Goal: Task Accomplishment & Management: Complete application form

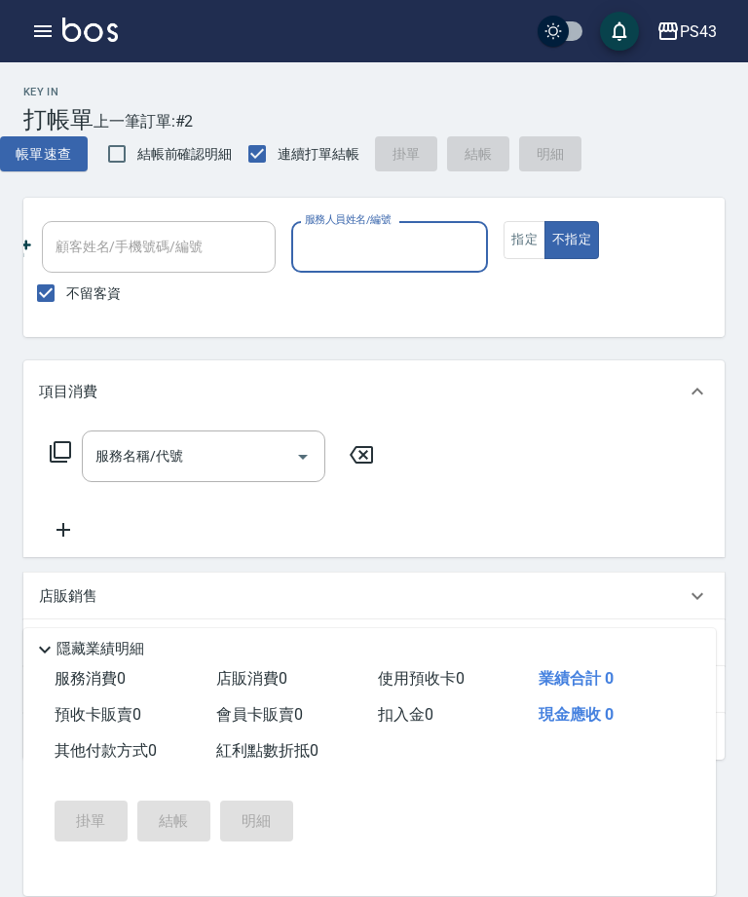
scroll to position [0, 273]
click at [403, 252] on input "服務人員姓名/編號" at bounding box center [390, 247] width 180 height 34
type input "[PERSON_NAME]-11"
type button "false"
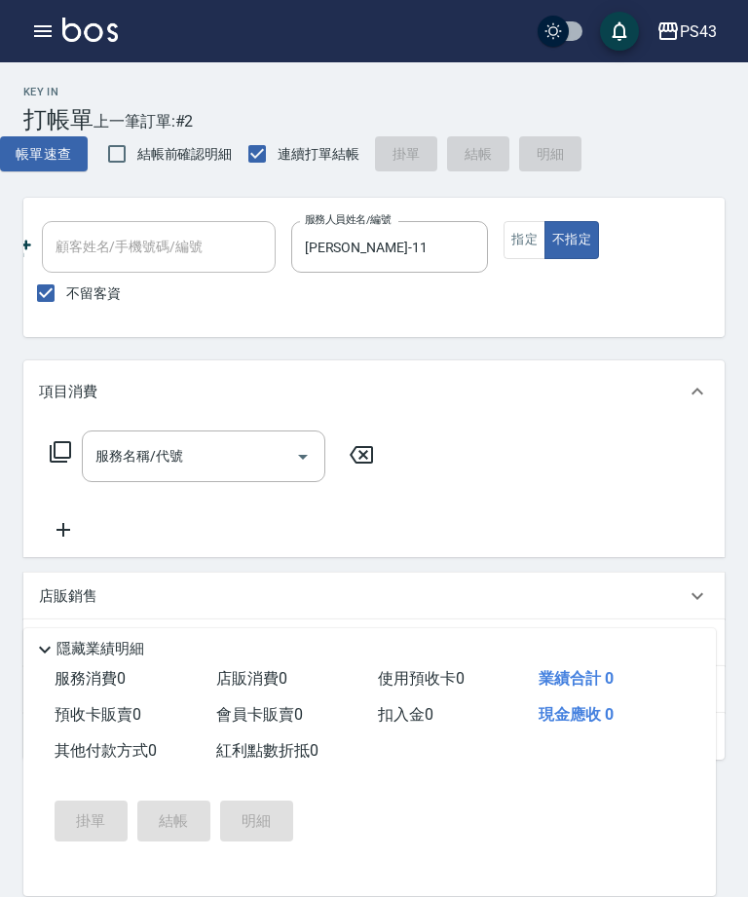
click at [279, 472] on input "服務名稱/代號" at bounding box center [189, 456] width 197 height 34
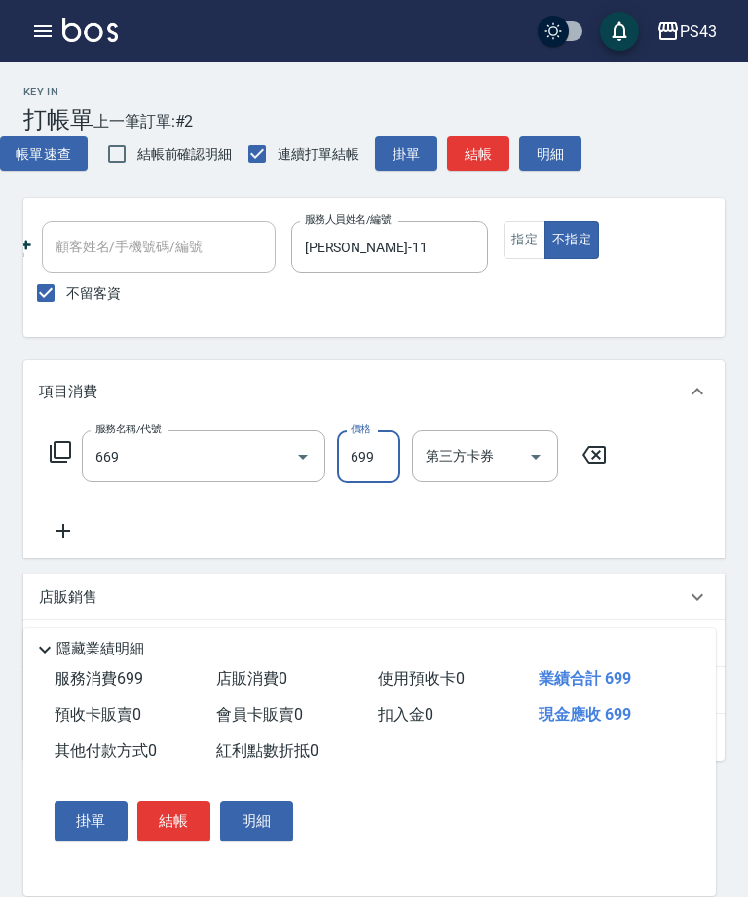
type input "精油699(669)"
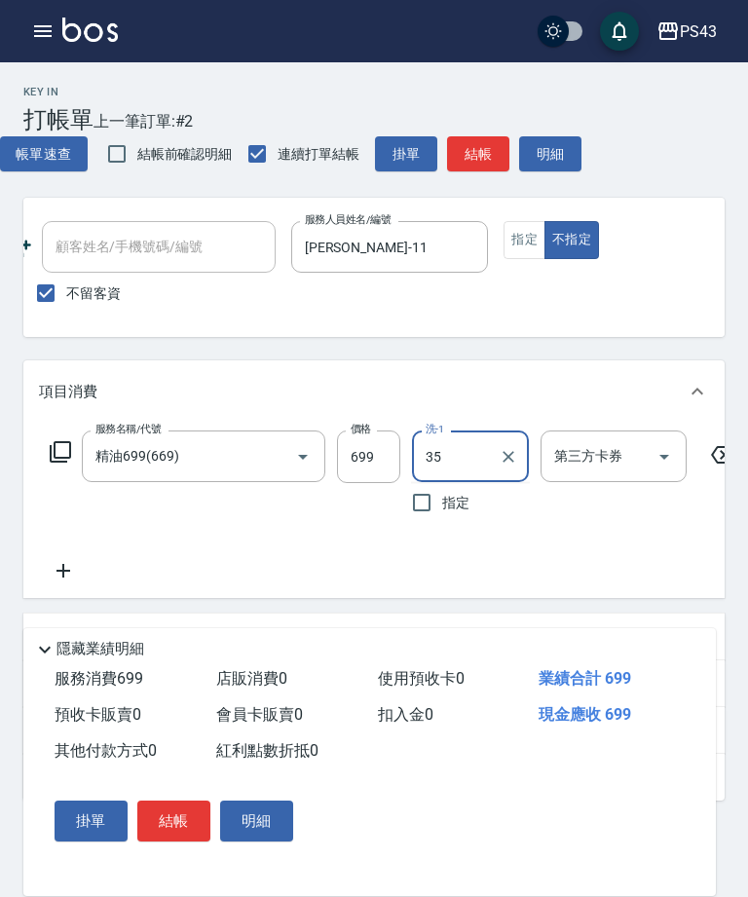
type input "3"
type input "許伯銤-18"
click at [668, 464] on icon "Open" at bounding box center [664, 456] width 23 height 23
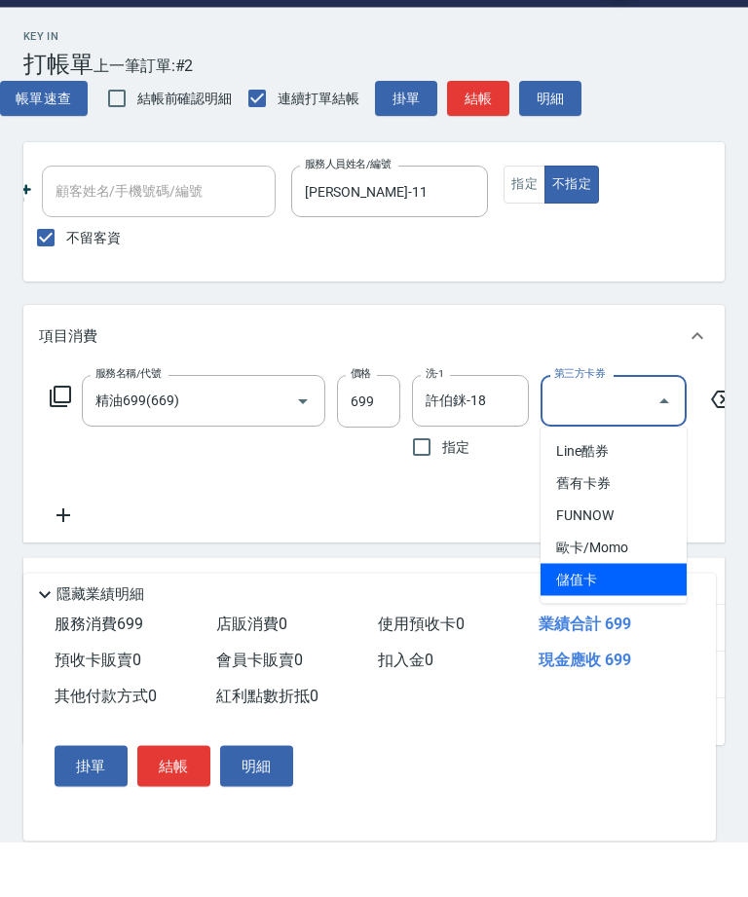
click at [605, 619] on span "儲值卡" at bounding box center [614, 635] width 146 height 32
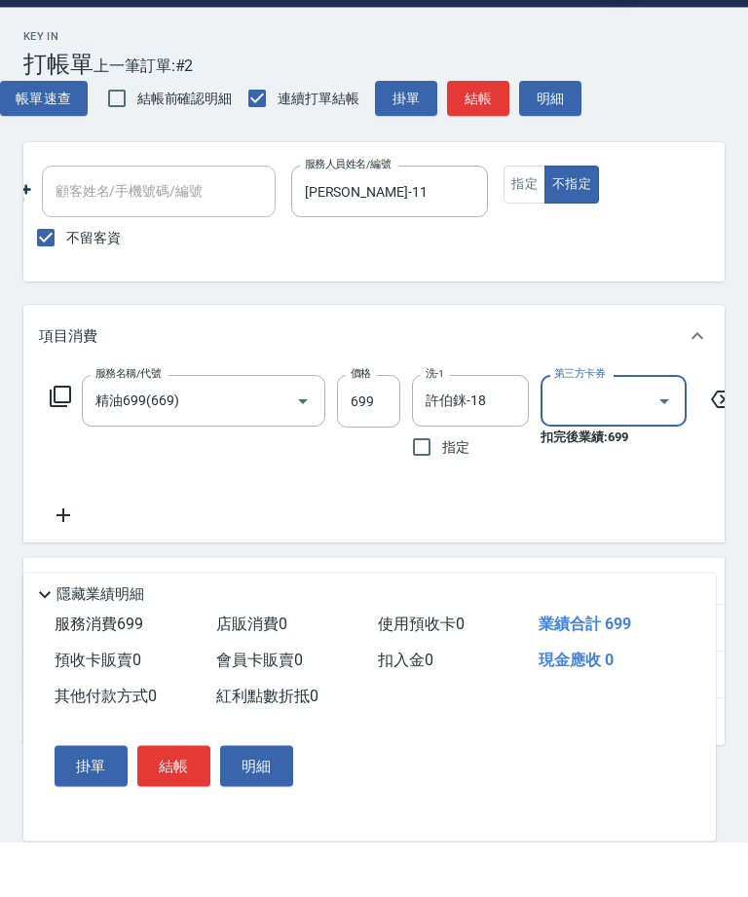
type input "儲值卡"
click at [481, 136] on button "結帳" at bounding box center [478, 154] width 62 height 36
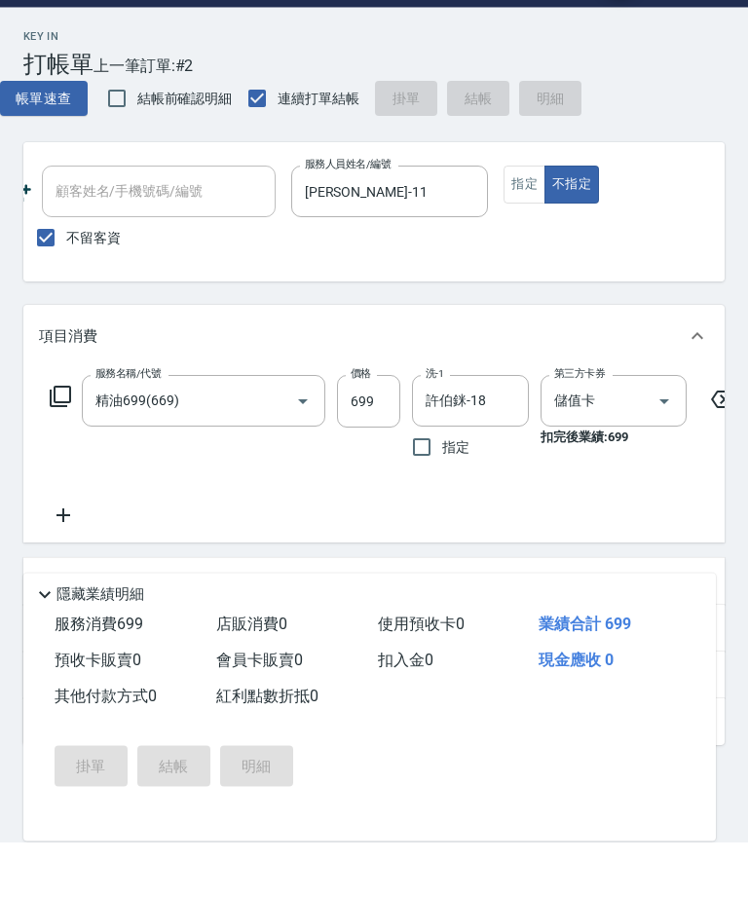
scroll to position [56, 0]
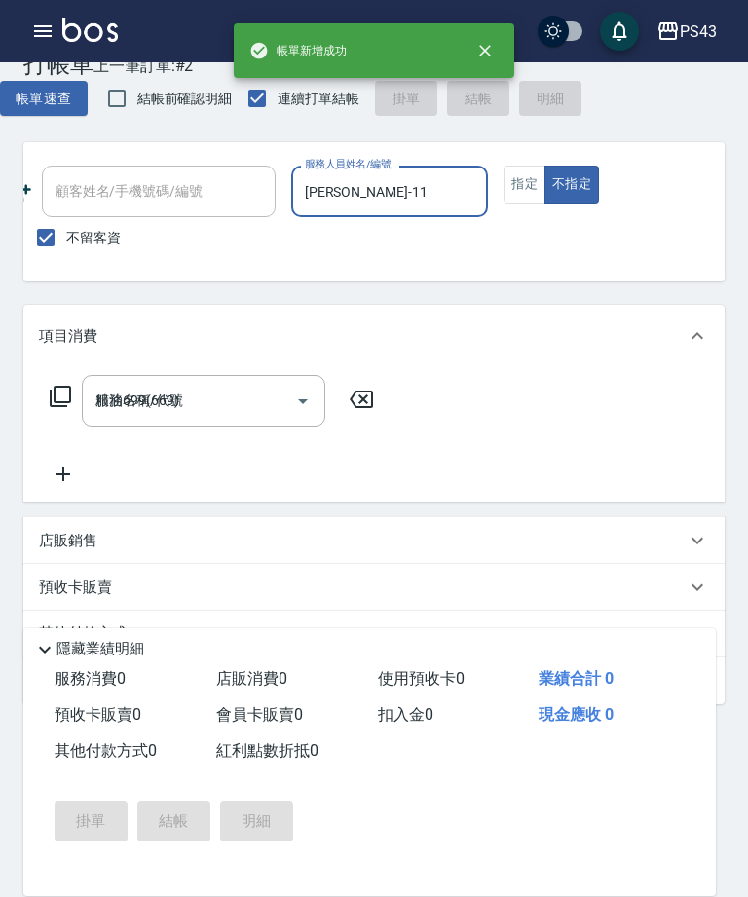
type input "[DATE] 16:51"
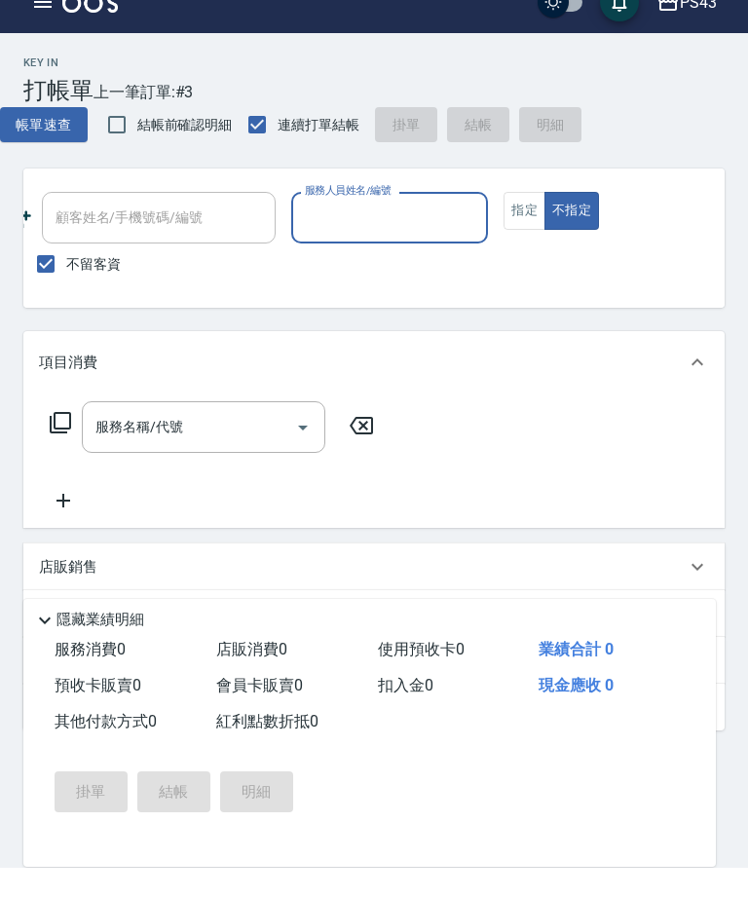
scroll to position [21, 0]
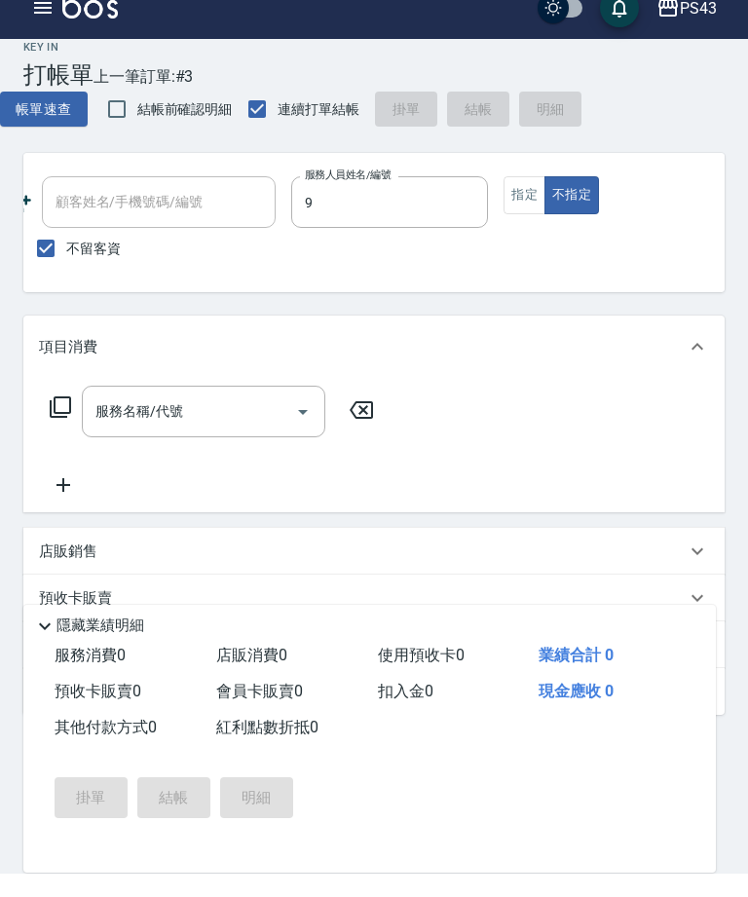
type input "[PERSON_NAME]-9"
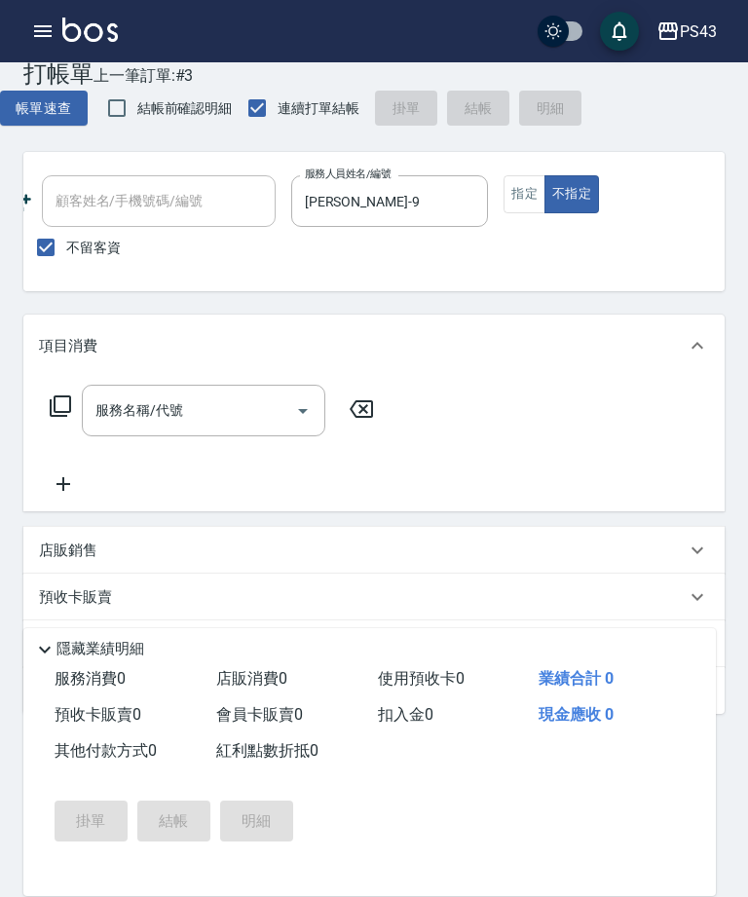
click at [527, 191] on button "指定" at bounding box center [525, 194] width 42 height 38
click at [206, 404] on input "服務名稱/代號" at bounding box center [189, 410] width 197 height 34
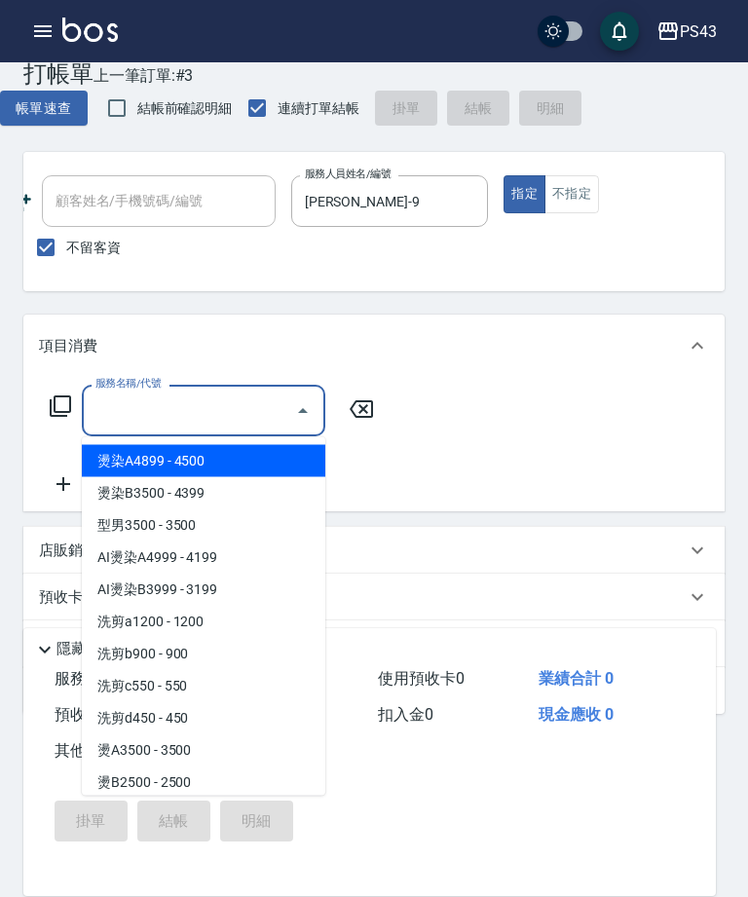
scroll to position [45, 0]
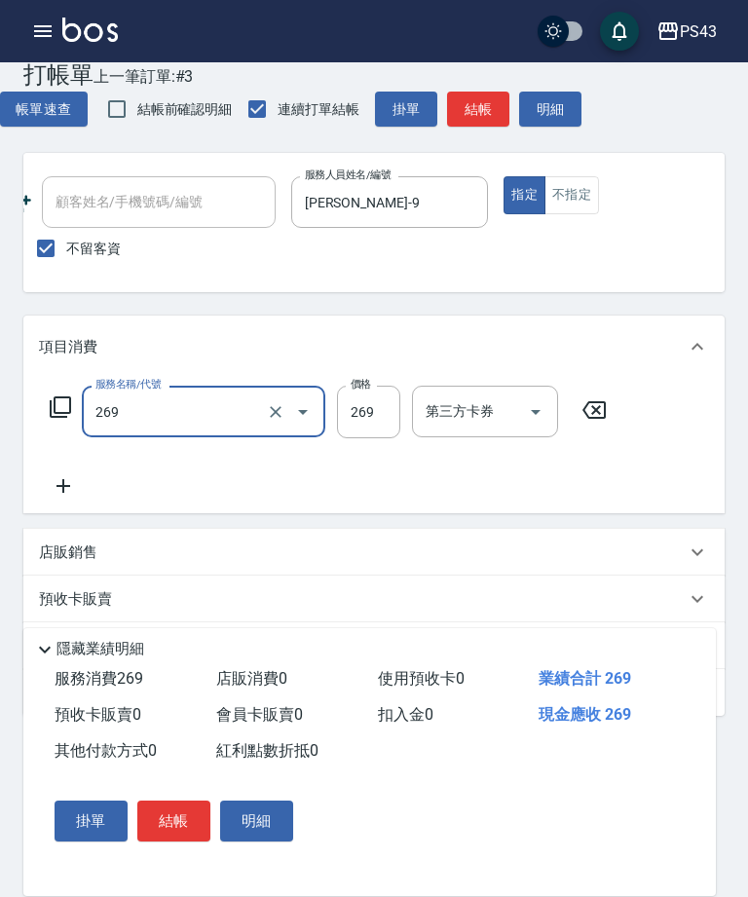
type input "洗剪269(226)"
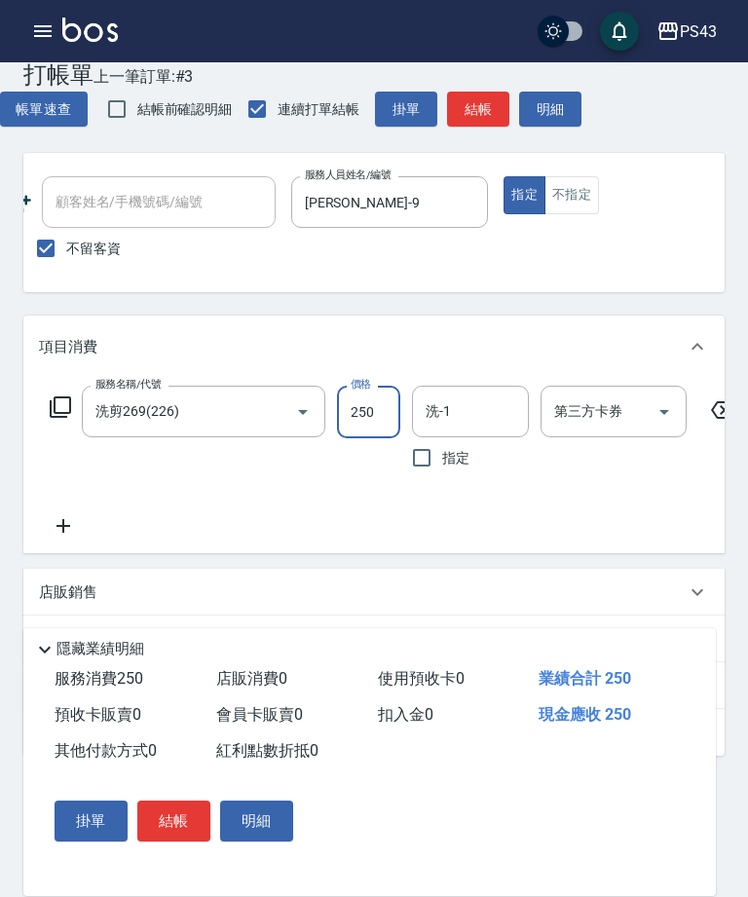
type input "250"
click at [463, 414] on input "洗-1" at bounding box center [470, 411] width 99 height 34
type input "許伯銤-18"
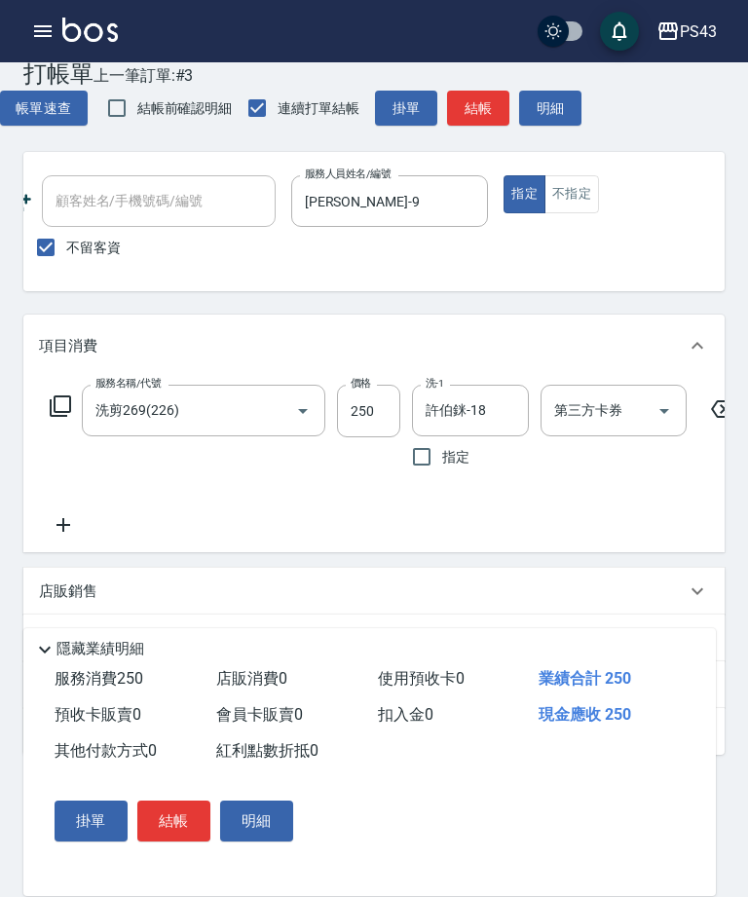
click at [487, 104] on button "結帳" at bounding box center [478, 109] width 62 height 36
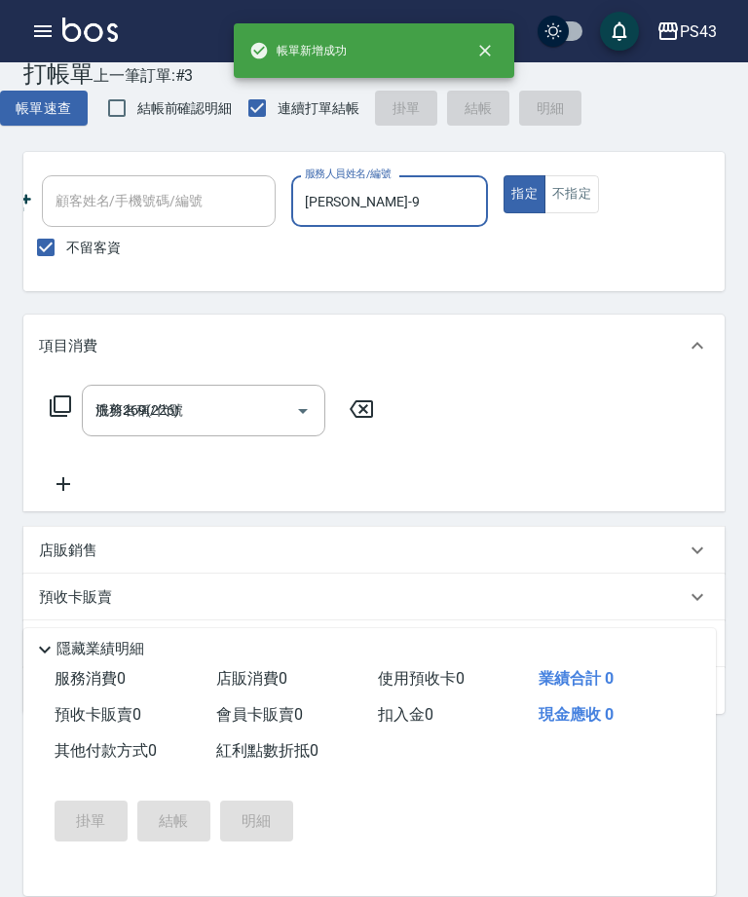
type input "[DATE] 16:56"
